Goal: Information Seeking & Learning: Learn about a topic

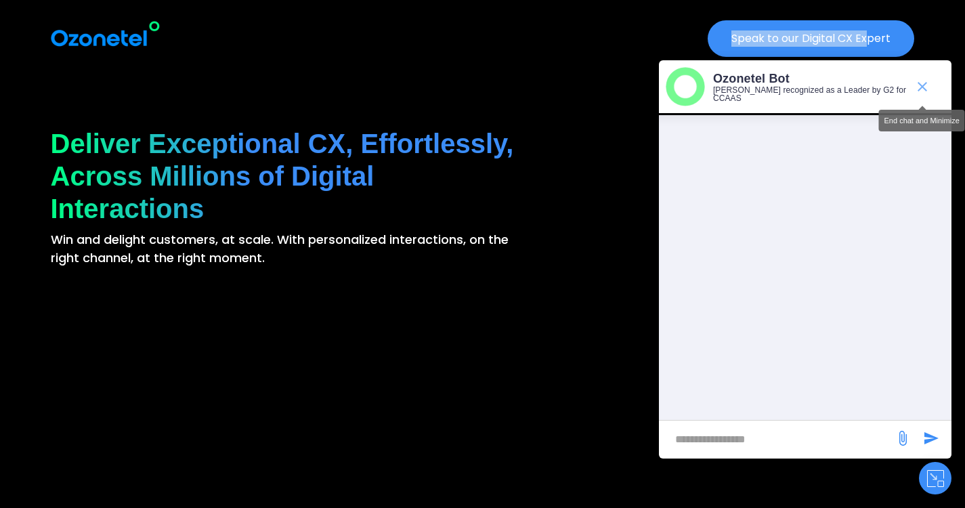
click at [922, 82] on icon "end chat or minimize" at bounding box center [922, 86] width 9 height 9
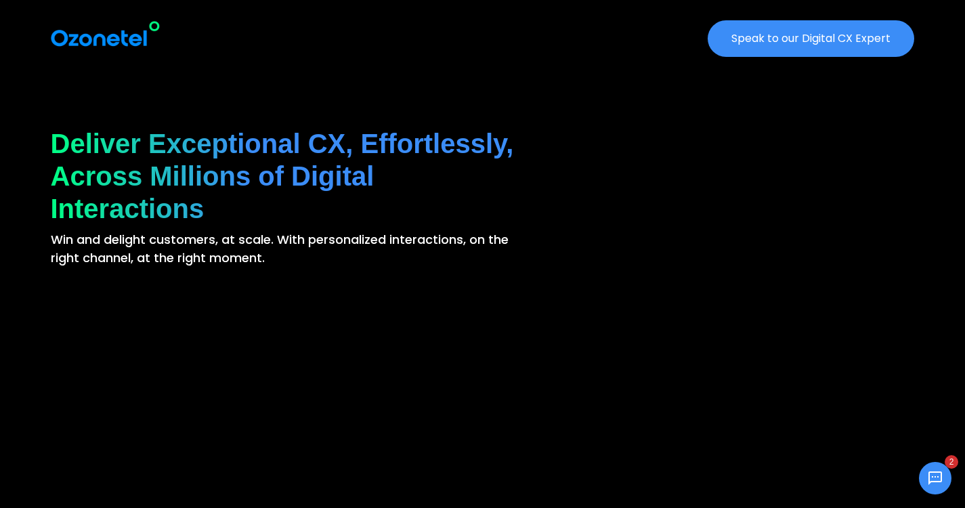
click at [503, 23] on div "Speak to our Digital CX Expert" at bounding box center [665, 38] width 513 height 37
click at [87, 42] on img at bounding box center [105, 34] width 109 height 28
click at [102, 32] on img at bounding box center [105, 34] width 109 height 28
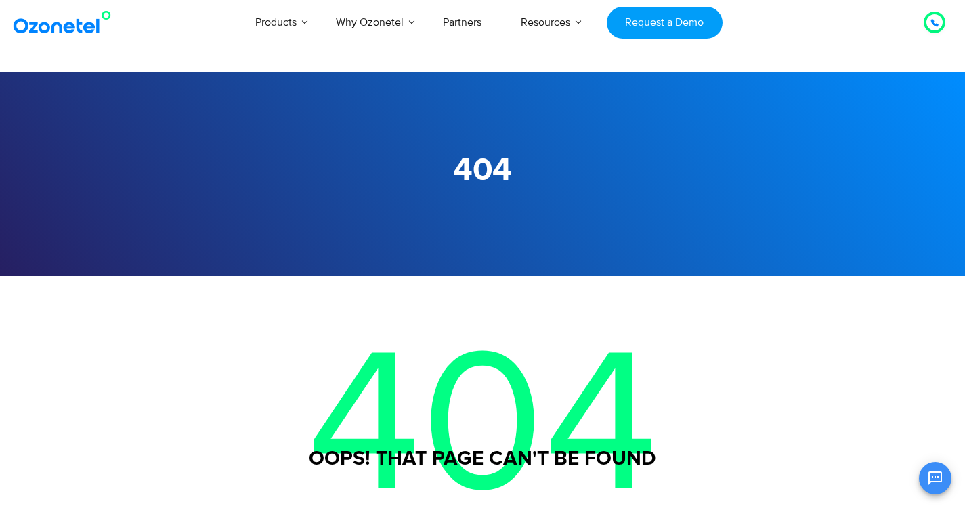
scroll to position [79, 0]
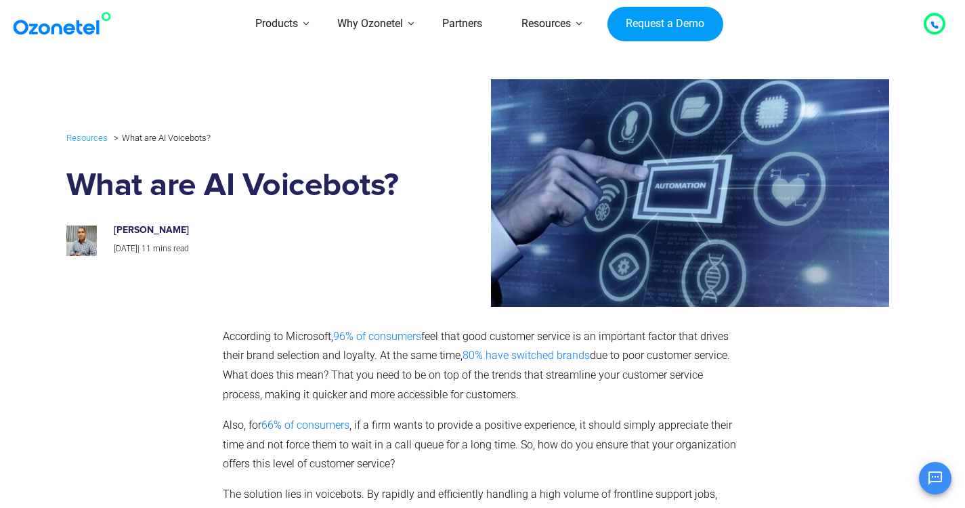
scroll to position [132, 0]
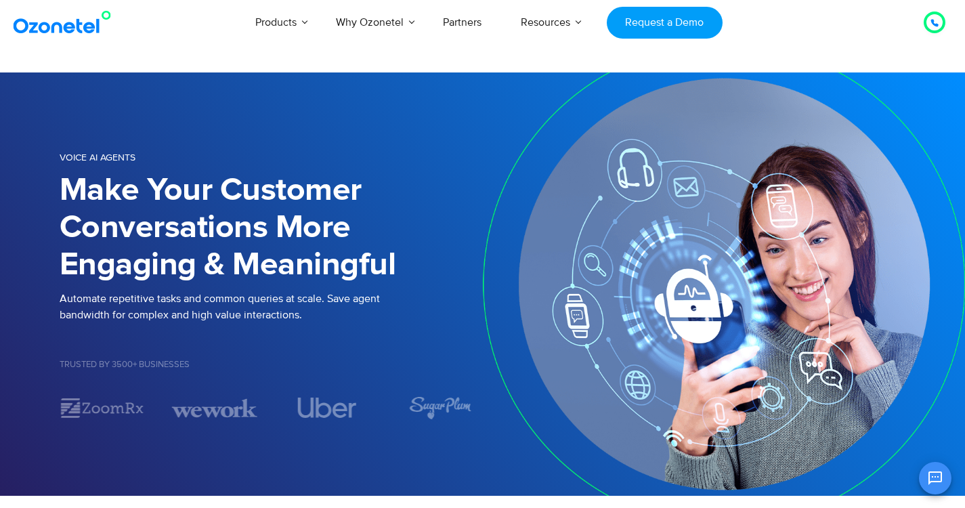
scroll to position [106, 0]
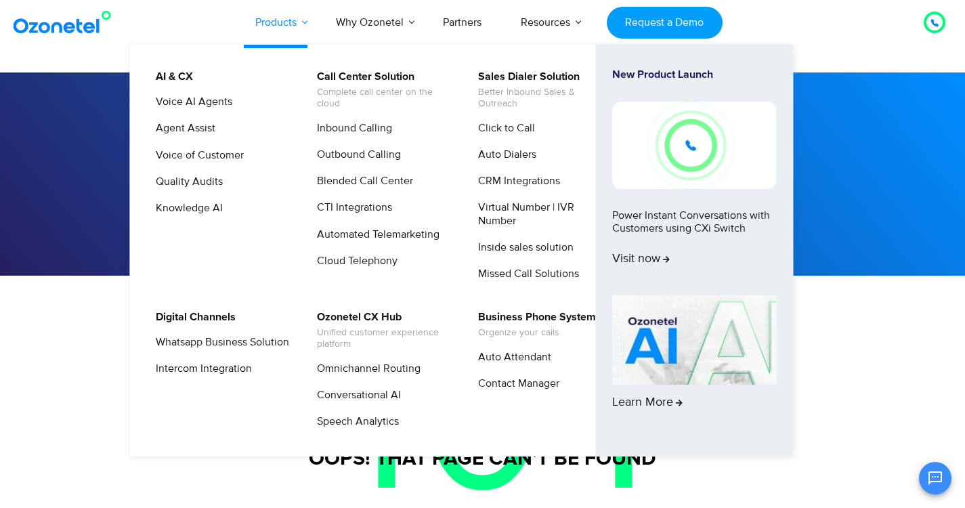
scroll to position [106, 0]
